Goal: Find contact information: Find contact information

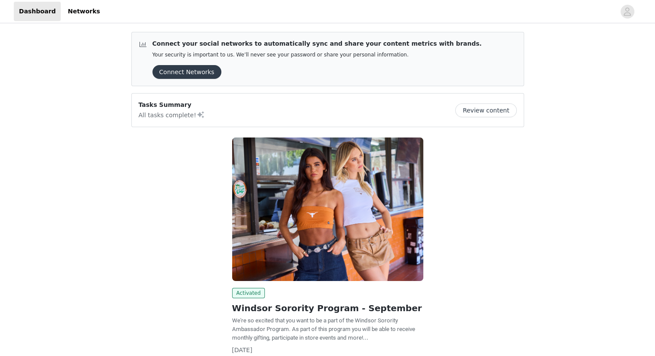
scroll to position [62, 0]
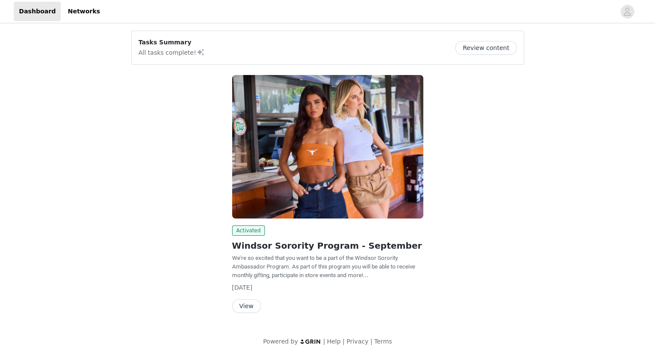
click at [245, 303] on button "View" at bounding box center [246, 306] width 29 height 14
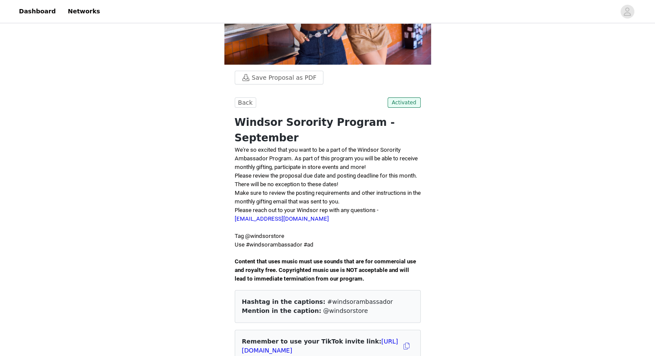
scroll to position [96, 0]
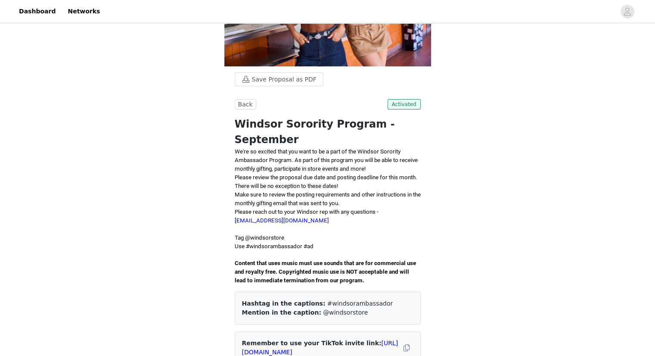
click at [256, 217] on link "[EMAIL_ADDRESS][DOMAIN_NAME]" at bounding box center [282, 220] width 94 height 6
click at [286, 217] on link "[EMAIL_ADDRESS][DOMAIN_NAME]" at bounding box center [282, 220] width 94 height 6
click at [242, 217] on link "[EMAIL_ADDRESS][DOMAIN_NAME]" at bounding box center [282, 220] width 94 height 6
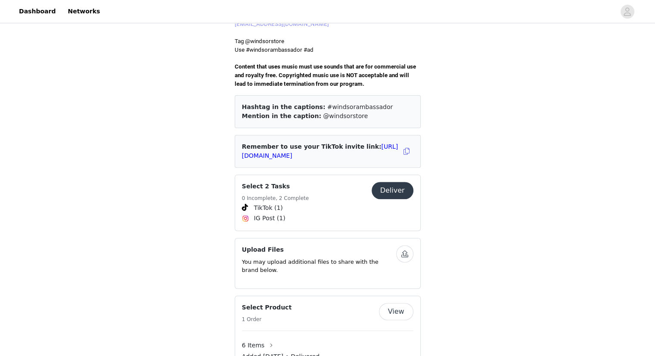
scroll to position [301, 0]
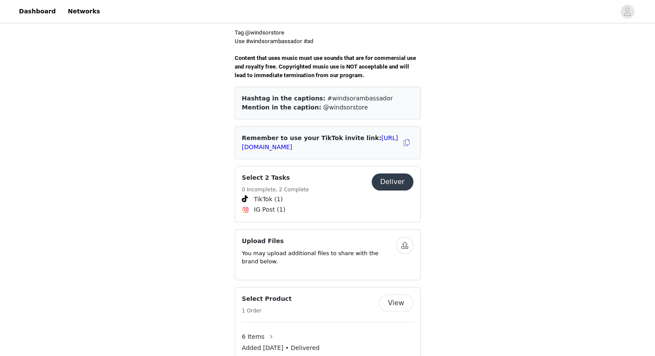
click at [184, 163] on div "Save Proposal as PDF Back Activated Windsor Sorority Program - September We're …" at bounding box center [327, 213] width 655 height 978
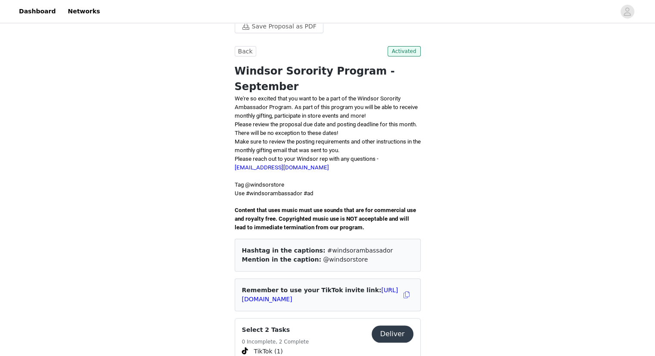
scroll to position [147, 0]
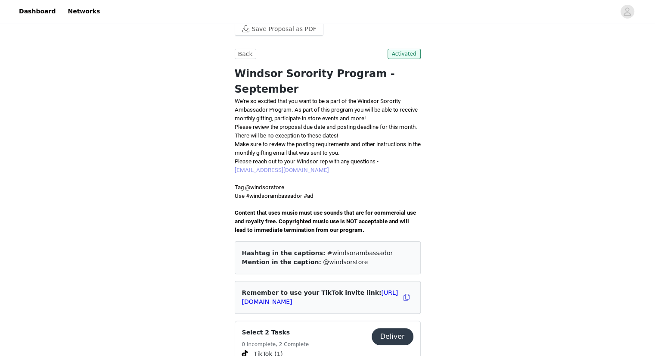
click at [264, 167] on link "[EMAIL_ADDRESS][DOMAIN_NAME]" at bounding box center [282, 170] width 94 height 6
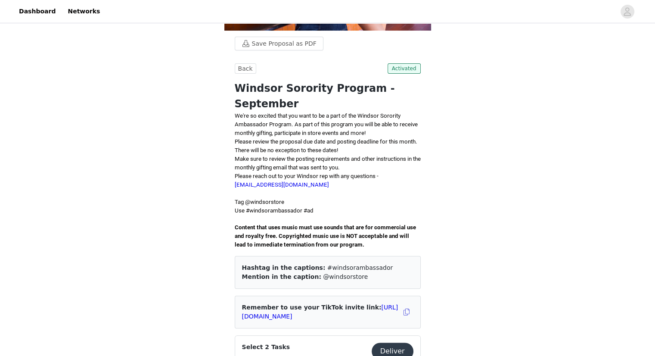
scroll to position [133, 0]
click at [263, 181] on link "[EMAIL_ADDRESS][DOMAIN_NAME]" at bounding box center [282, 184] width 94 height 6
